Goal: Information Seeking & Learning: Find specific fact

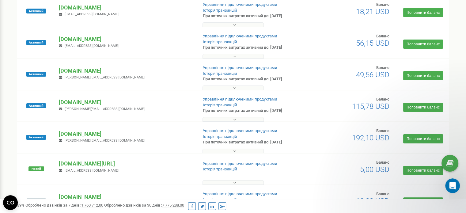
scroll to position [113, 0]
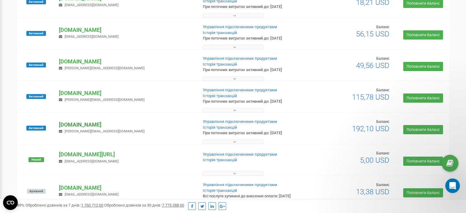
click at [69, 125] on p "[DOMAIN_NAME]" at bounding box center [126, 125] width 134 height 8
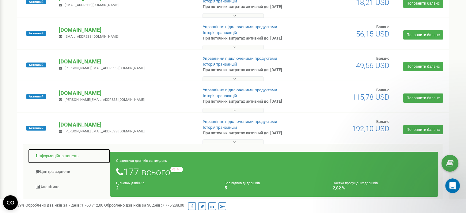
click at [58, 156] on link "Інформаційна панель" at bounding box center [69, 156] width 82 height 15
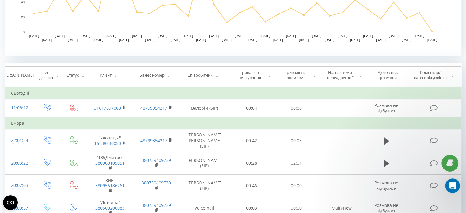
scroll to position [200, 0]
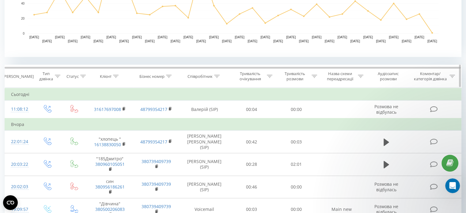
click at [218, 76] on icon at bounding box center [217, 76] width 6 height 3
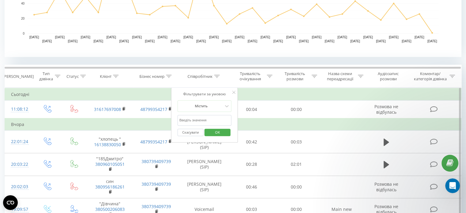
click at [201, 122] on input "text" at bounding box center [204, 120] width 54 height 11
type input "D"
type input "Валерій"
click at [213, 131] on span "OK" at bounding box center [217, 131] width 17 height 9
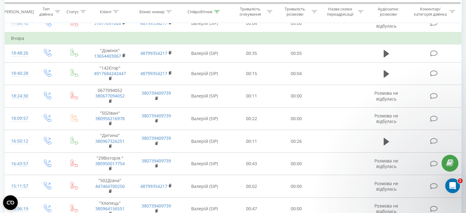
scroll to position [287, 0]
